Goal: Information Seeking & Learning: Understand process/instructions

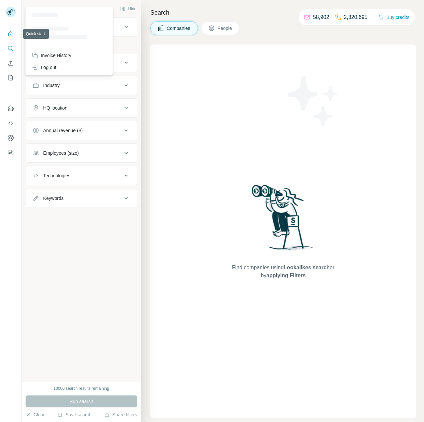
click at [9, 37] on button "Quick start" at bounding box center [10, 34] width 11 height 12
click at [6, 36] on button "Quick start" at bounding box center [10, 34] width 11 height 12
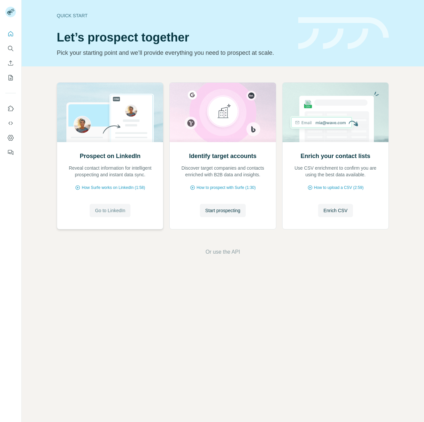
click at [107, 213] on span "Go to LinkedIn" at bounding box center [110, 210] width 30 height 7
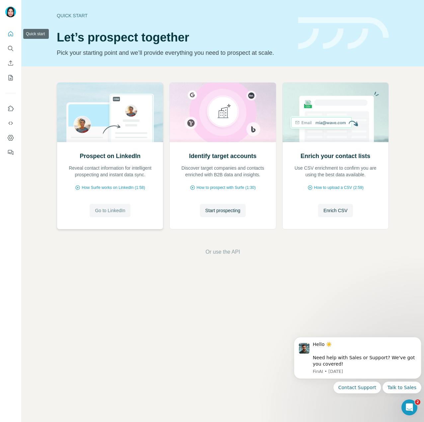
click at [10, 33] on icon "Quick start" at bounding box center [10, 34] width 7 height 7
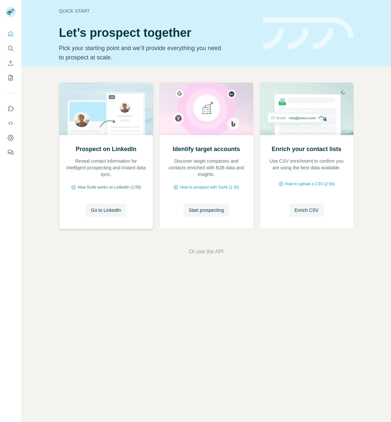
click at [106, 188] on span "How Surfe works on LinkedIn (1:58)" at bounding box center [109, 187] width 63 height 6
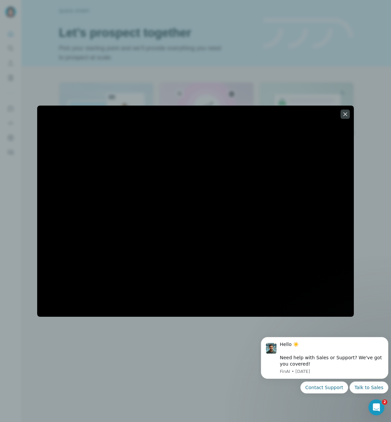
click at [229, 371] on div at bounding box center [195, 211] width 391 height 422
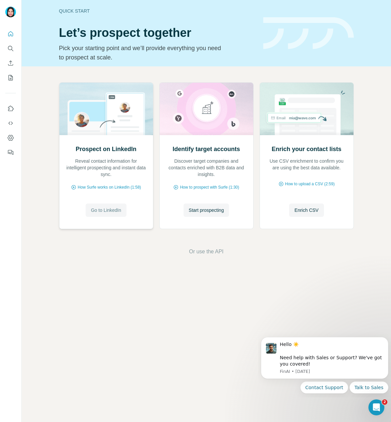
click at [103, 208] on span "Go to LinkedIn" at bounding box center [106, 210] width 30 height 7
click at [101, 184] on span "How Surfe works on LinkedIn (1:58)" at bounding box center [109, 187] width 63 height 6
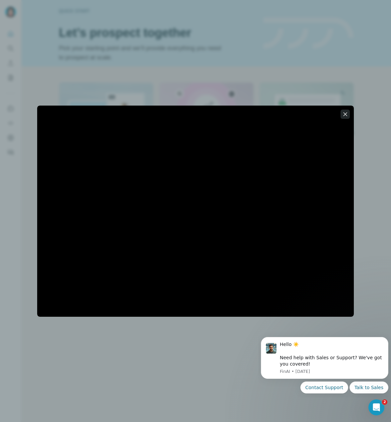
click at [345, 113] on icon "button" at bounding box center [345, 114] width 7 height 7
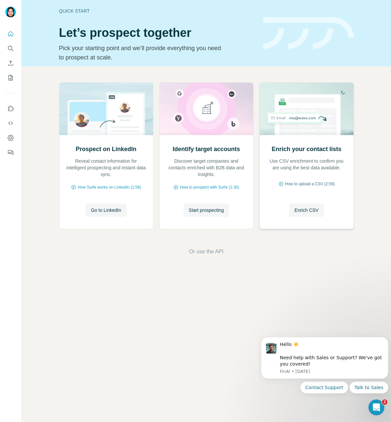
click at [303, 182] on span "How to upload a CSV (2:59)" at bounding box center [309, 184] width 49 height 6
click at [15, 33] on button "Quick start" at bounding box center [10, 34] width 11 height 12
click at [5, 34] on button "Quick start" at bounding box center [10, 34] width 11 height 12
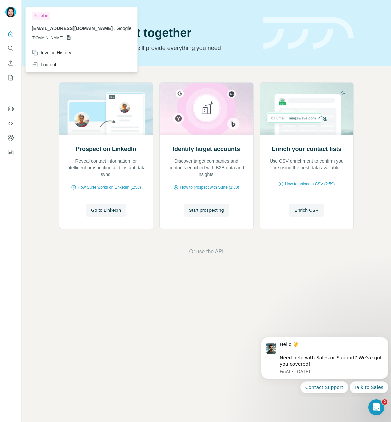
click at [6, 13] on img at bounding box center [10, 12] width 11 height 11
click at [12, 78] on icon "My lists" at bounding box center [10, 77] width 7 height 7
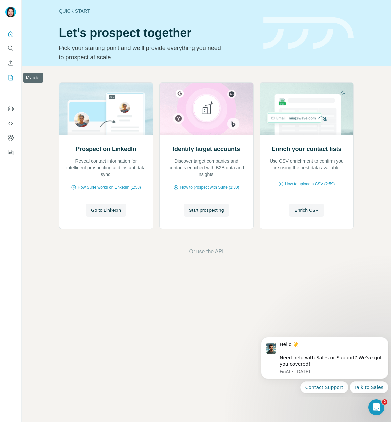
click at [12, 78] on icon "My lists" at bounding box center [10, 77] width 7 height 7
